Goal: Find specific page/section: Find specific page/section

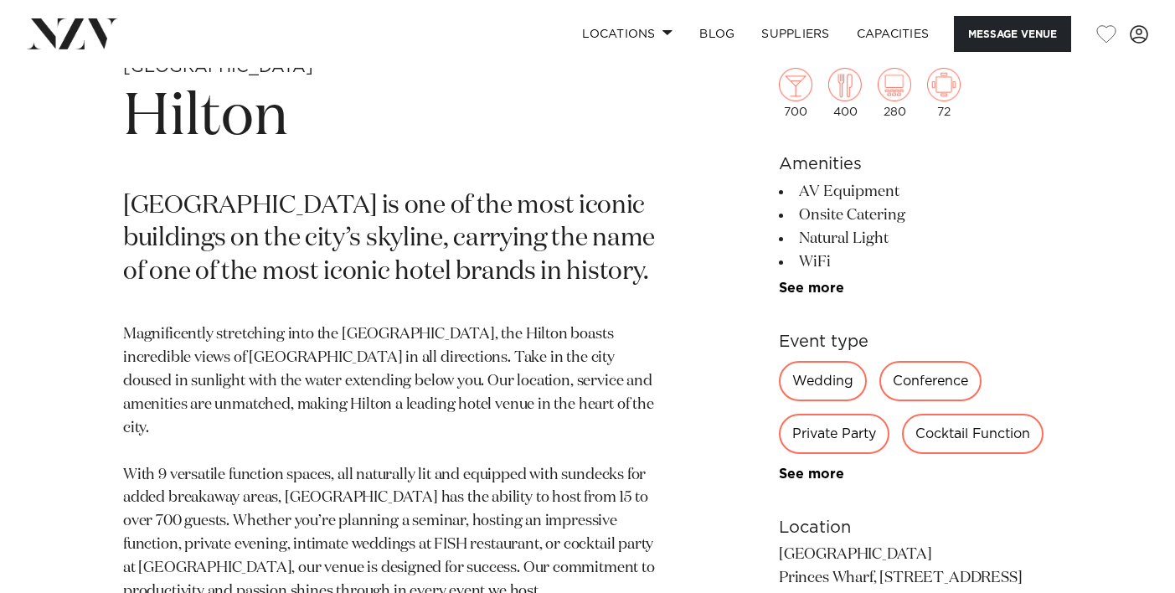
scroll to position [660, 0]
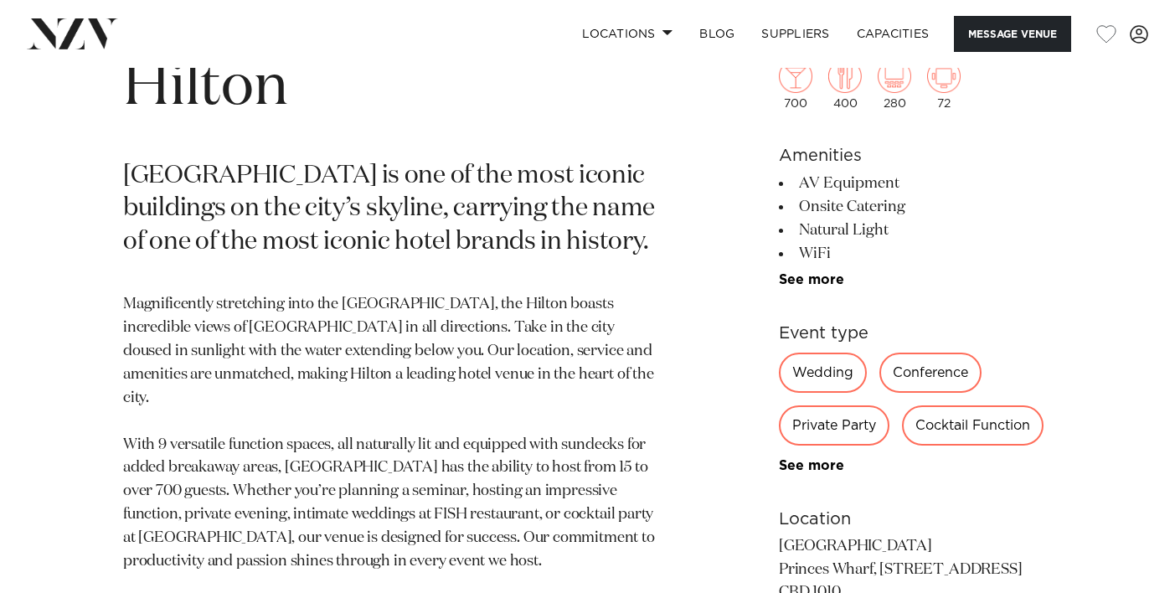
click at [927, 378] on div "Conference" at bounding box center [930, 373] width 102 height 40
click at [942, 364] on div "Conference" at bounding box center [930, 373] width 102 height 40
click at [932, 383] on div "Conference" at bounding box center [930, 373] width 102 height 40
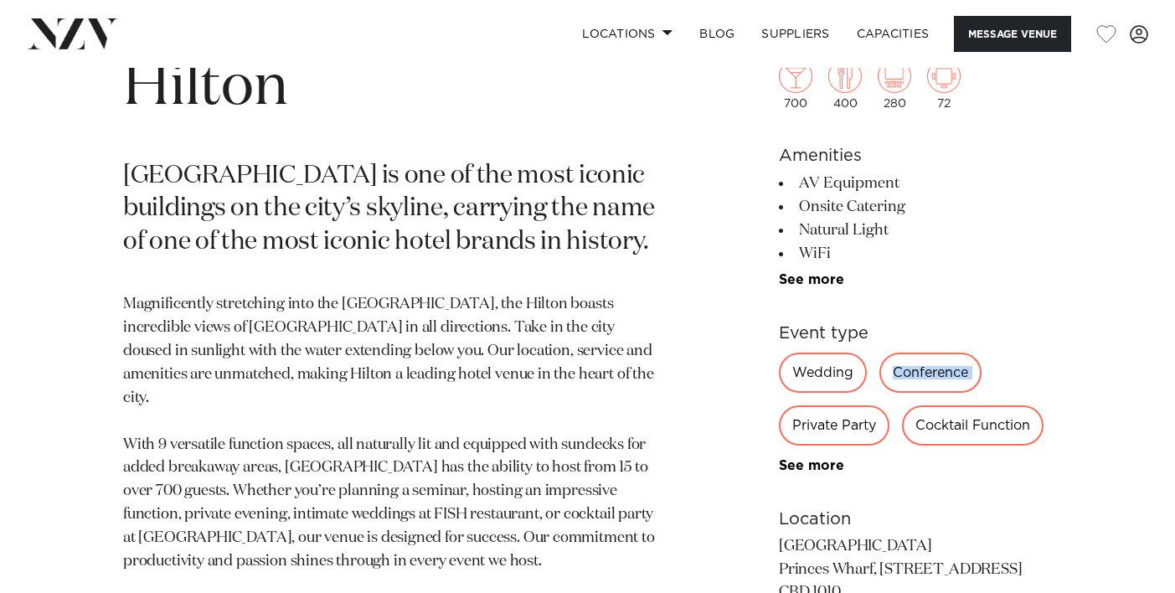
click at [932, 383] on div "Conference" at bounding box center [930, 373] width 102 height 40
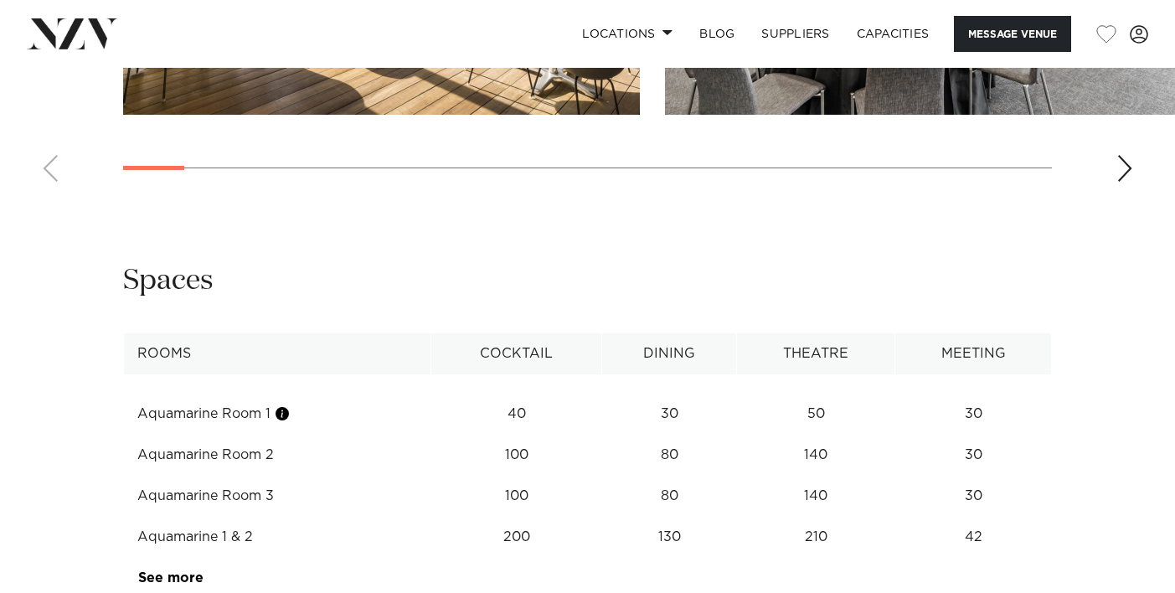
scroll to position [2150, 0]
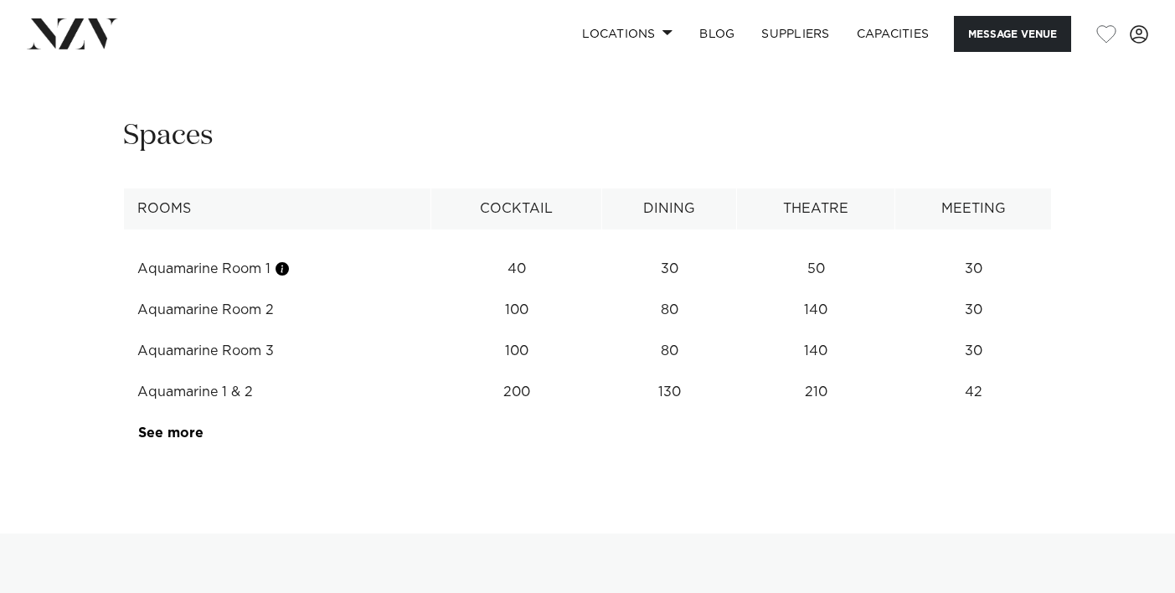
click at [249, 315] on td "Aquamarine Room 2" at bounding box center [277, 310] width 307 height 41
click at [273, 315] on td "Aquamarine Room 2" at bounding box center [277, 310] width 307 height 41
click at [526, 290] on td "100" at bounding box center [516, 269] width 171 height 41
click at [172, 438] on link "See more" at bounding box center [203, 432] width 131 height 13
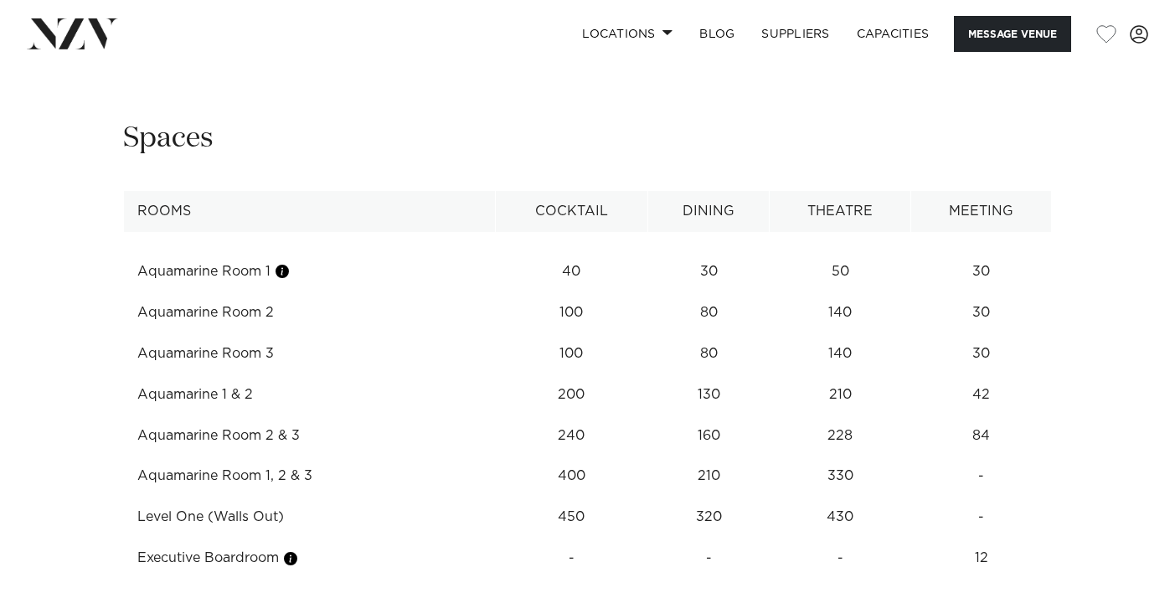
scroll to position [2139, 0]
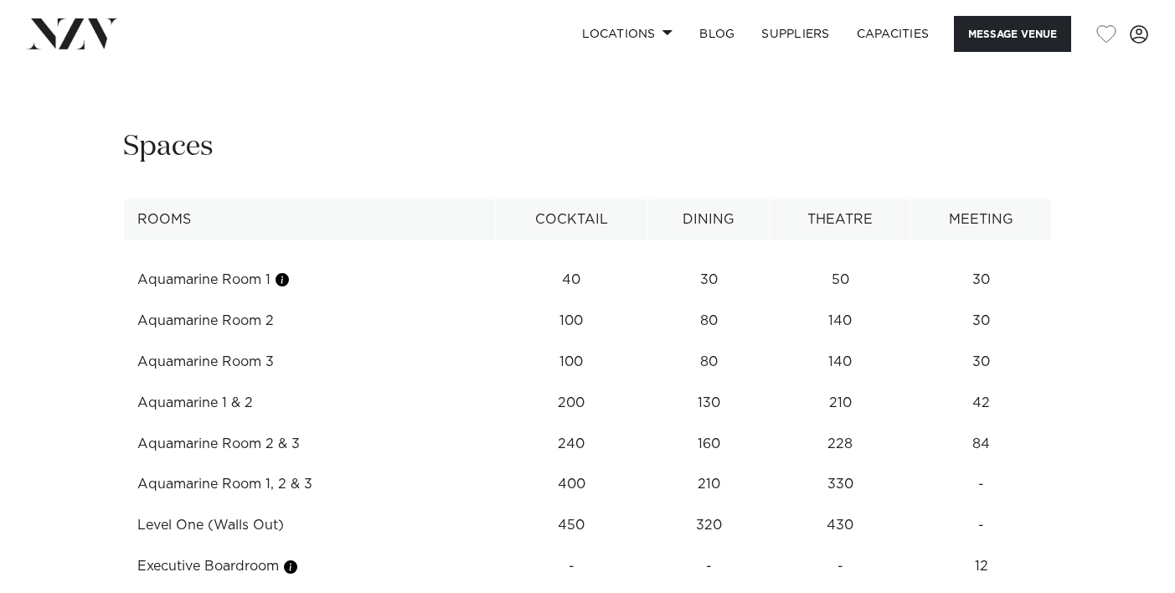
click at [557, 301] on td "100" at bounding box center [571, 280] width 153 height 41
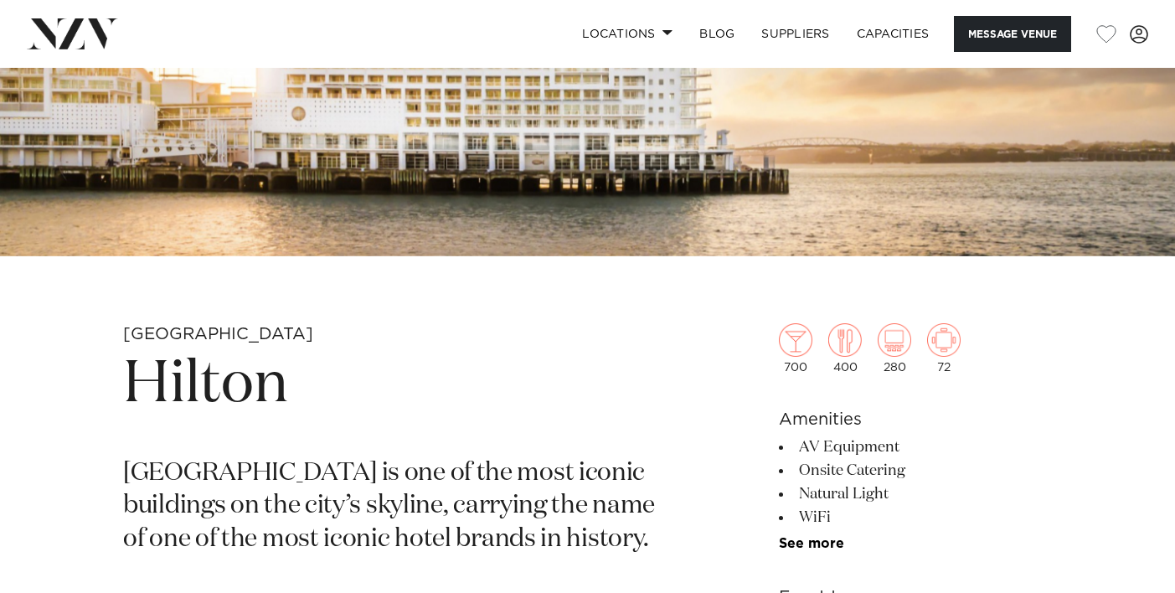
scroll to position [0, 0]
